Goal: Find specific page/section: Find specific page/section

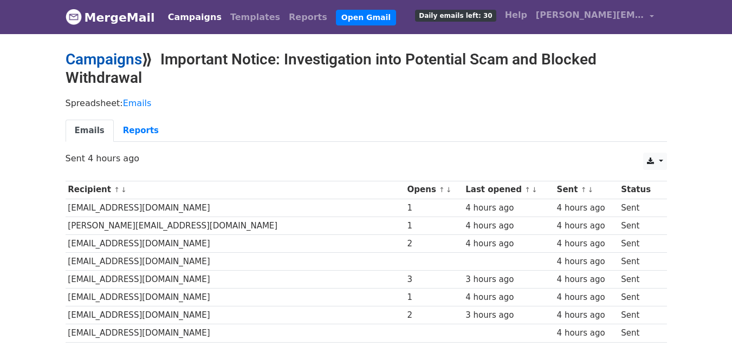
click at [117, 58] on link "Campaigns" at bounding box center [104, 59] width 76 height 18
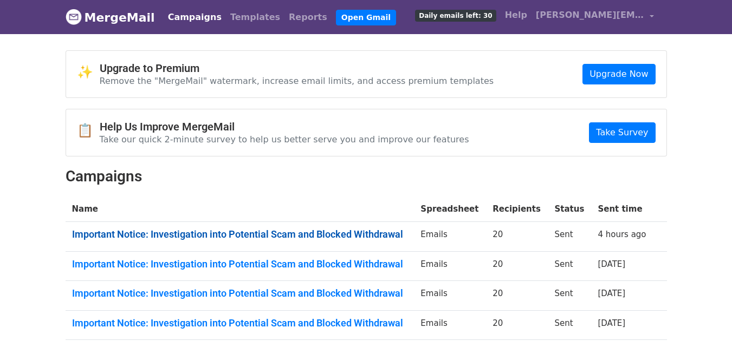
click at [271, 231] on link "Important Notice: Investigation into Potential Scam and Blocked Withdrawal" at bounding box center [240, 235] width 336 height 12
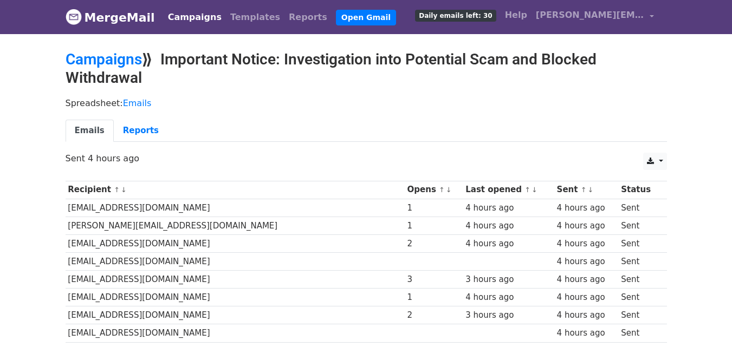
click at [123, 240] on td "[EMAIL_ADDRESS][DOMAIN_NAME]" at bounding box center [235, 243] width 339 height 18
click at [123, 240] on td "marttinashwoodmith@gmail.com" at bounding box center [235, 243] width 339 height 18
click at [129, 57] on link "Campaigns" at bounding box center [104, 59] width 76 height 18
